Goal: Navigation & Orientation: Find specific page/section

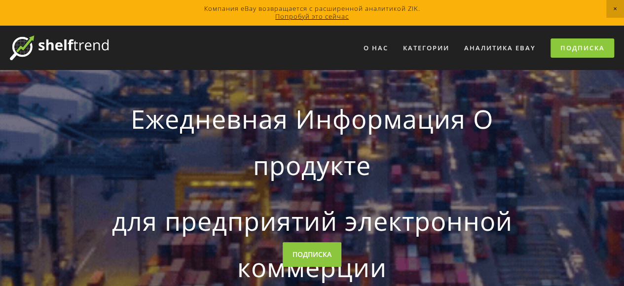
click at [326, 16] on link "Попробуй это сейчас" at bounding box center [311, 16] width 73 height 9
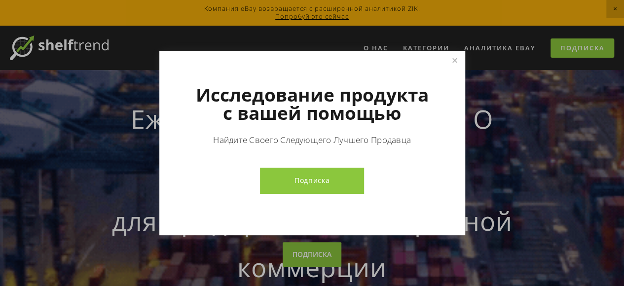
click at [328, 176] on link "Подписка" at bounding box center [312, 181] width 104 height 26
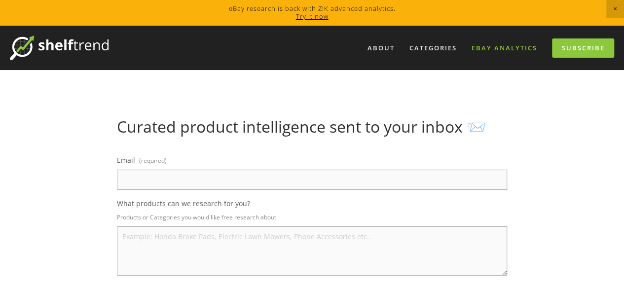
click at [501, 47] on link "eBay Analytics" at bounding box center [504, 48] width 78 height 16
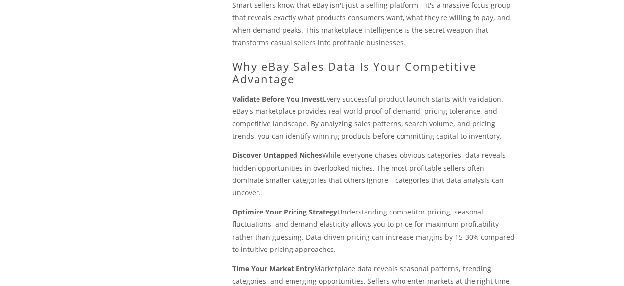
scroll to position [691, 0]
